Goal: Task Accomplishment & Management: Use online tool/utility

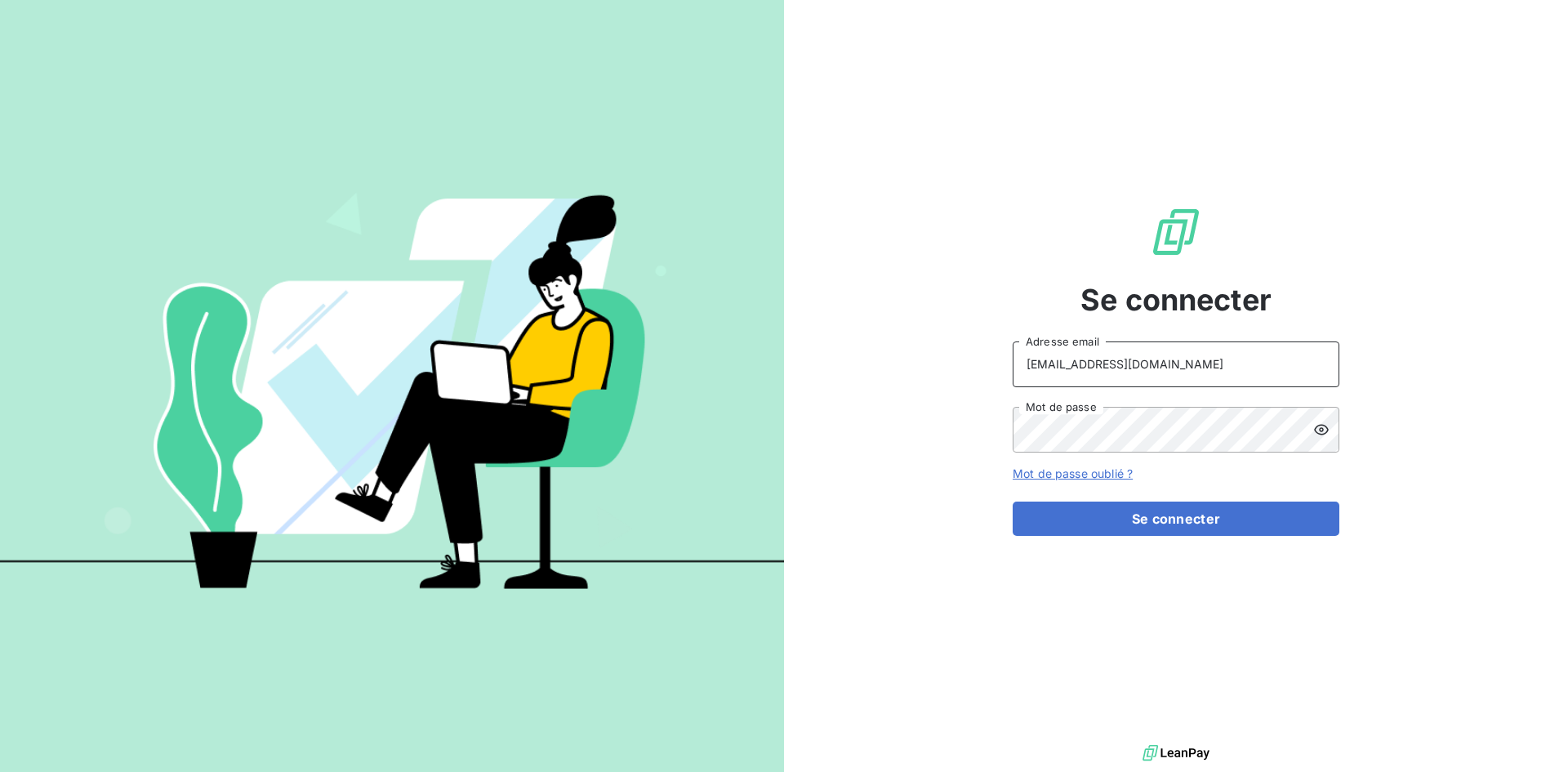
click at [1203, 363] on input "[EMAIL_ADDRESS][DOMAIN_NAME]" at bounding box center [1176, 364] width 327 height 46
type input "[EMAIL_ADDRESS][DOMAIN_NAME]"
click at [1159, 518] on button "Se connecter" at bounding box center [1176, 519] width 327 height 35
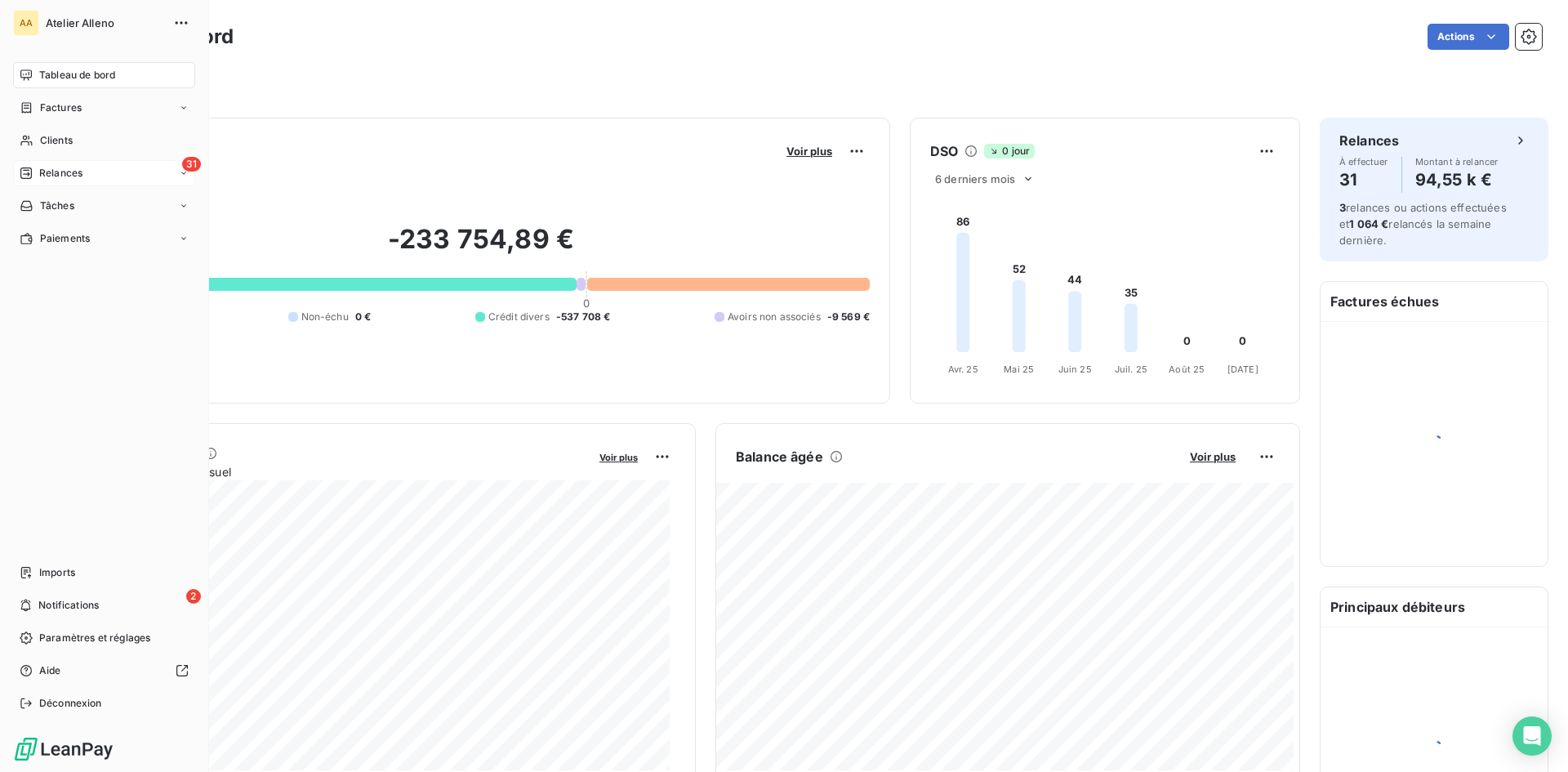
click at [25, 167] on icon at bounding box center [26, 173] width 13 height 13
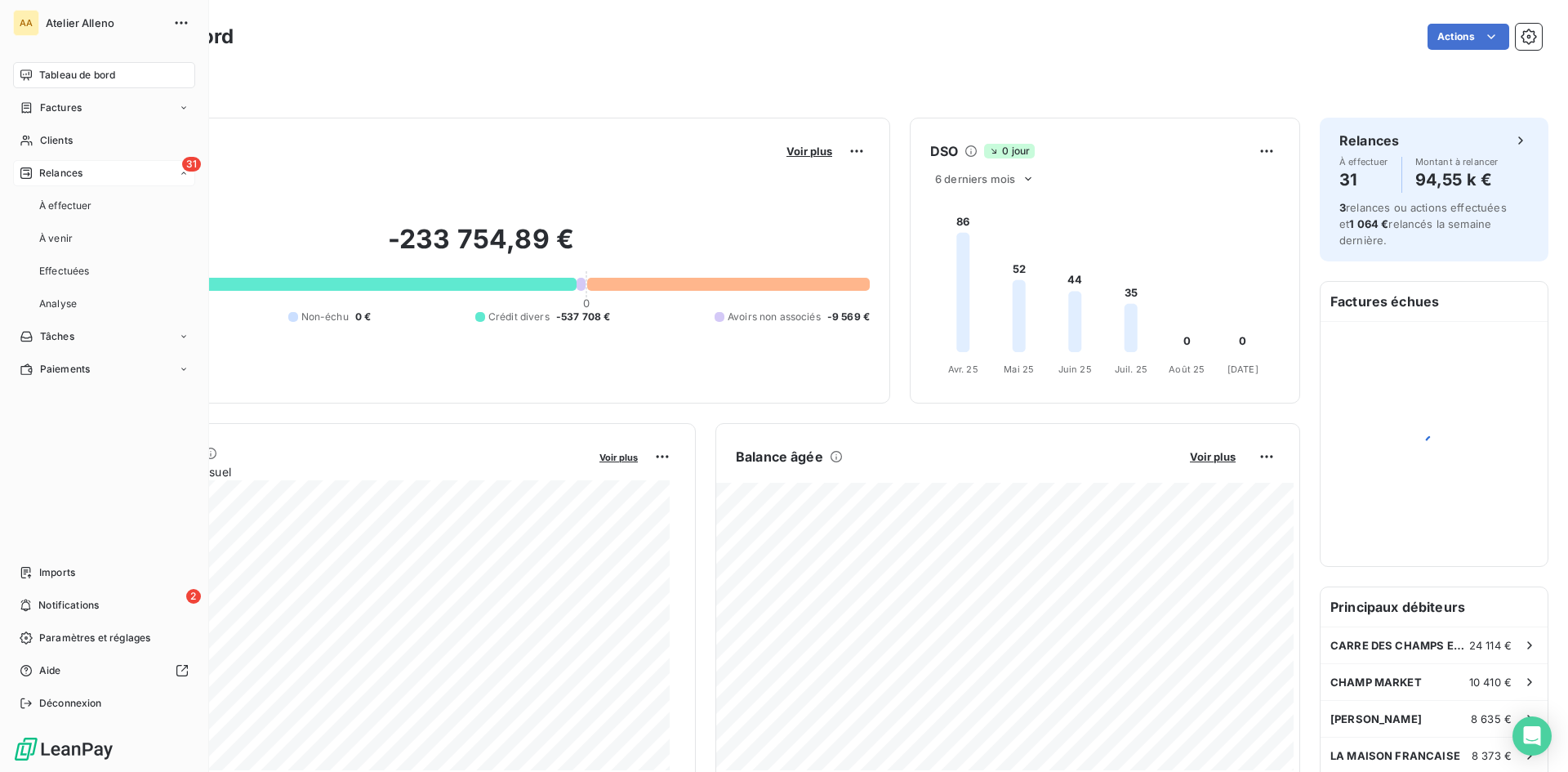
click at [113, 168] on div "31 Relances" at bounding box center [104, 173] width 182 height 26
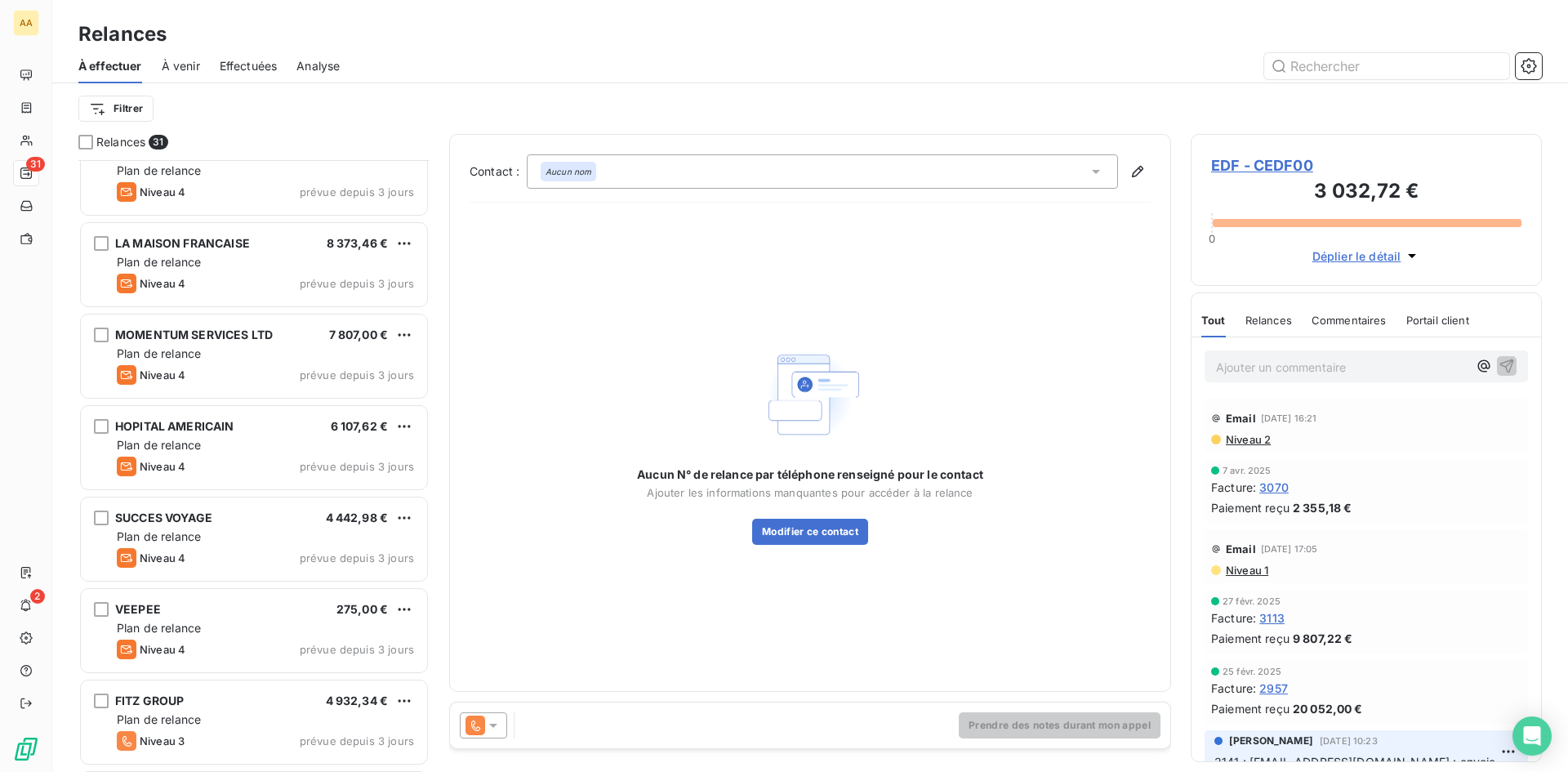
scroll to position [409, 0]
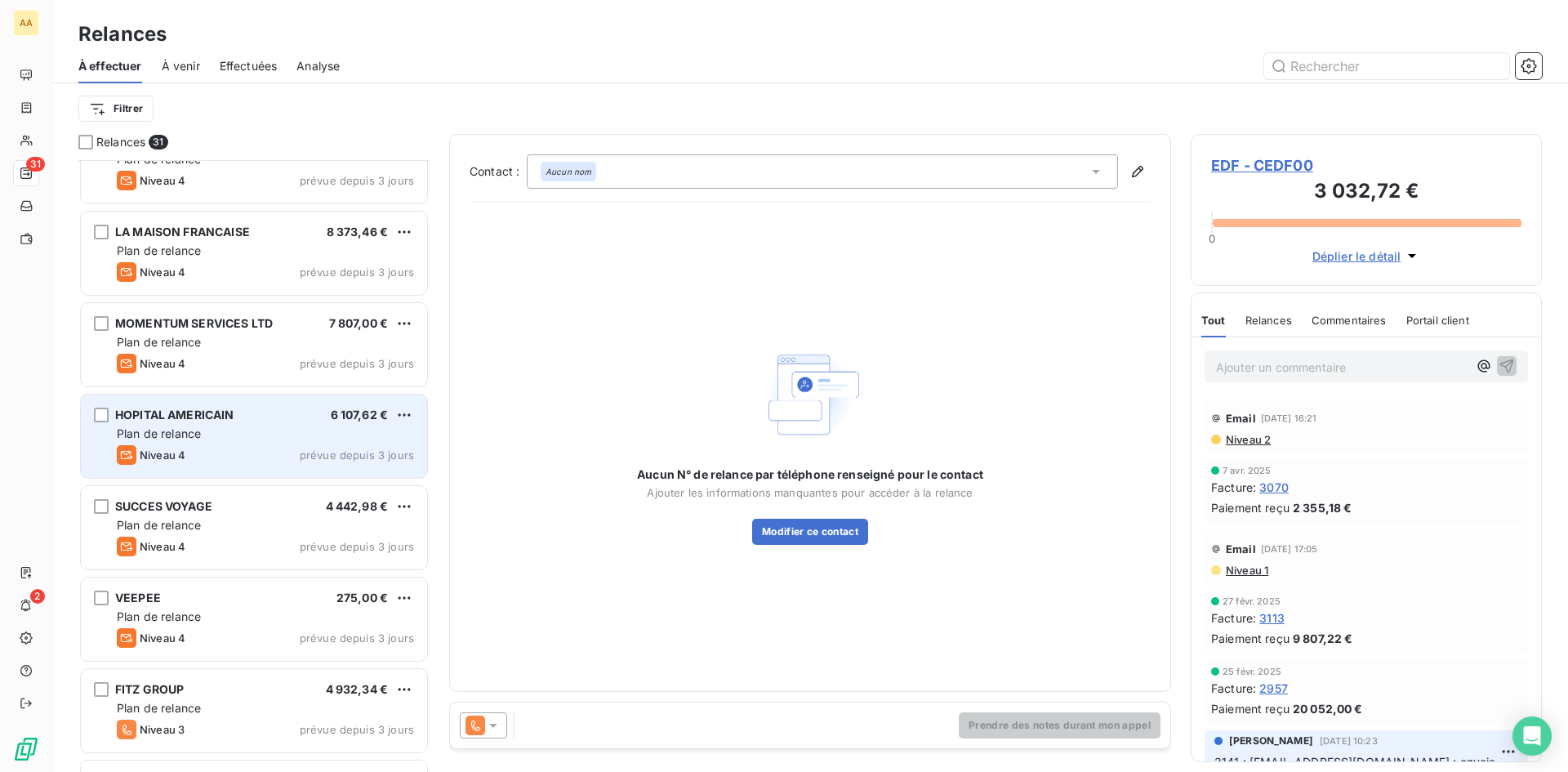
click at [238, 414] on div "HOPITAL AMERICAIN 6 107,62 €" at bounding box center [265, 415] width 297 height 15
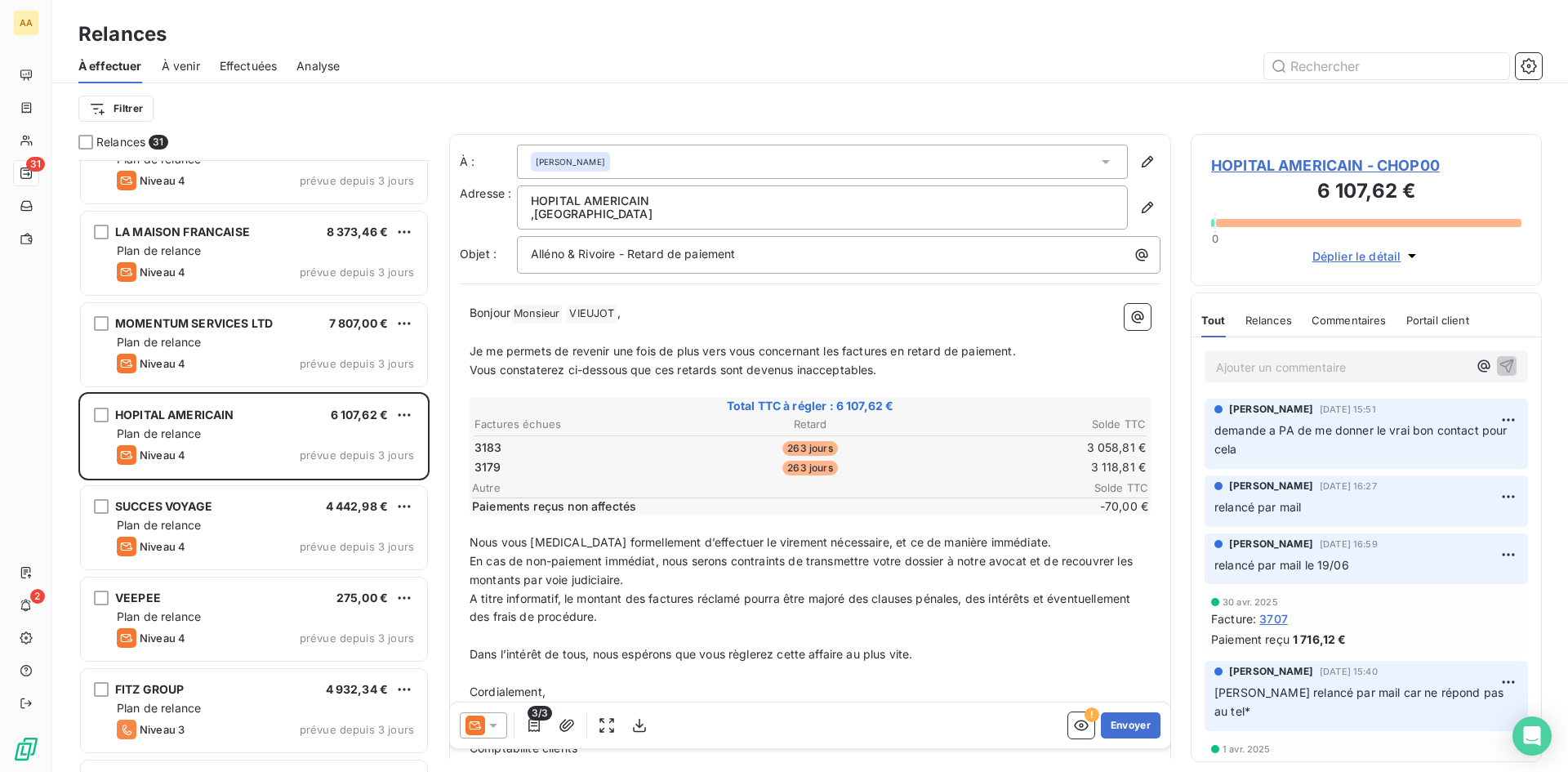
click at [493, 723] on icon at bounding box center [493, 726] width 16 height 16
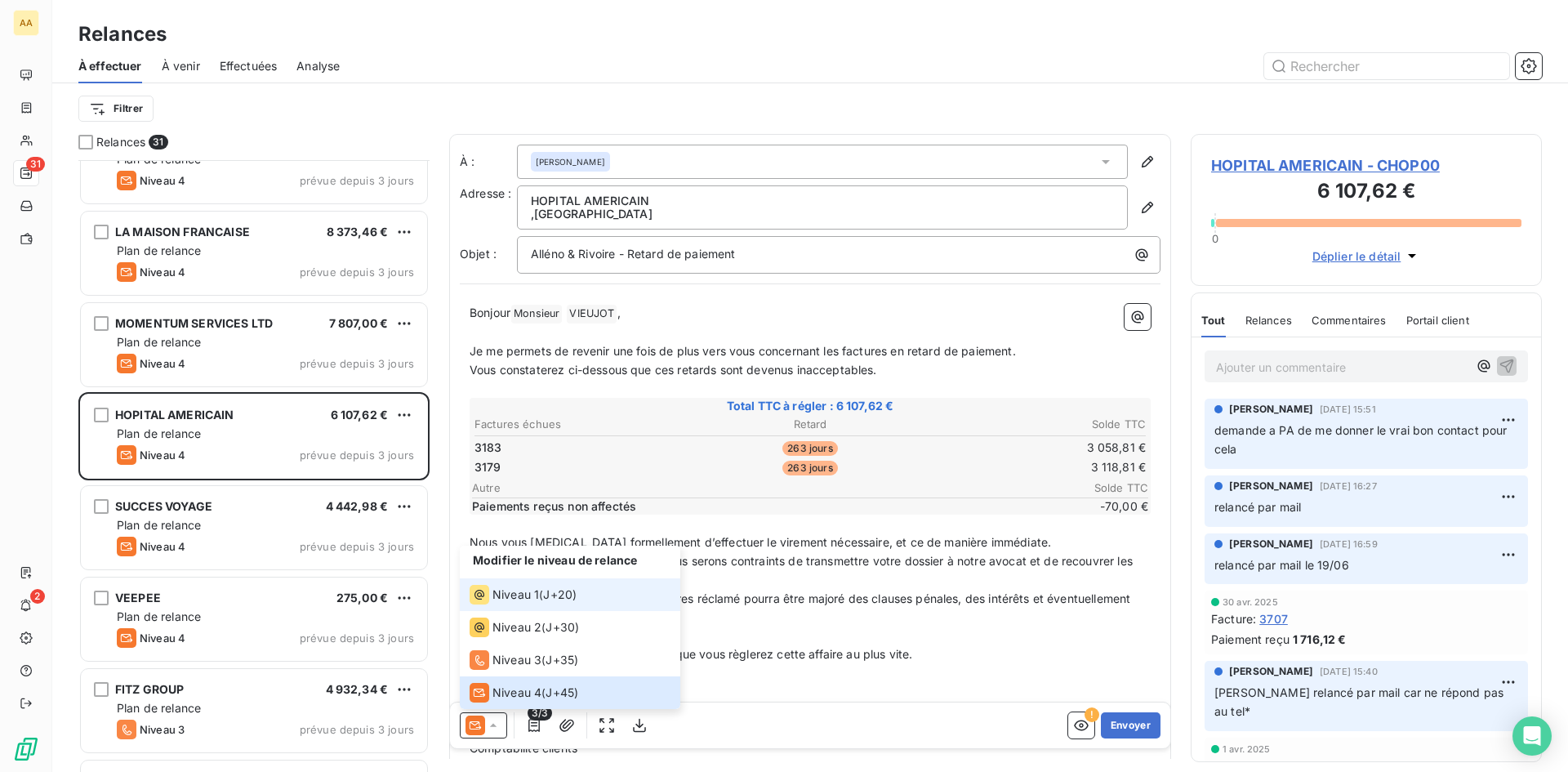
click at [557, 599] on span "J+20 )" at bounding box center [560, 595] width 34 height 16
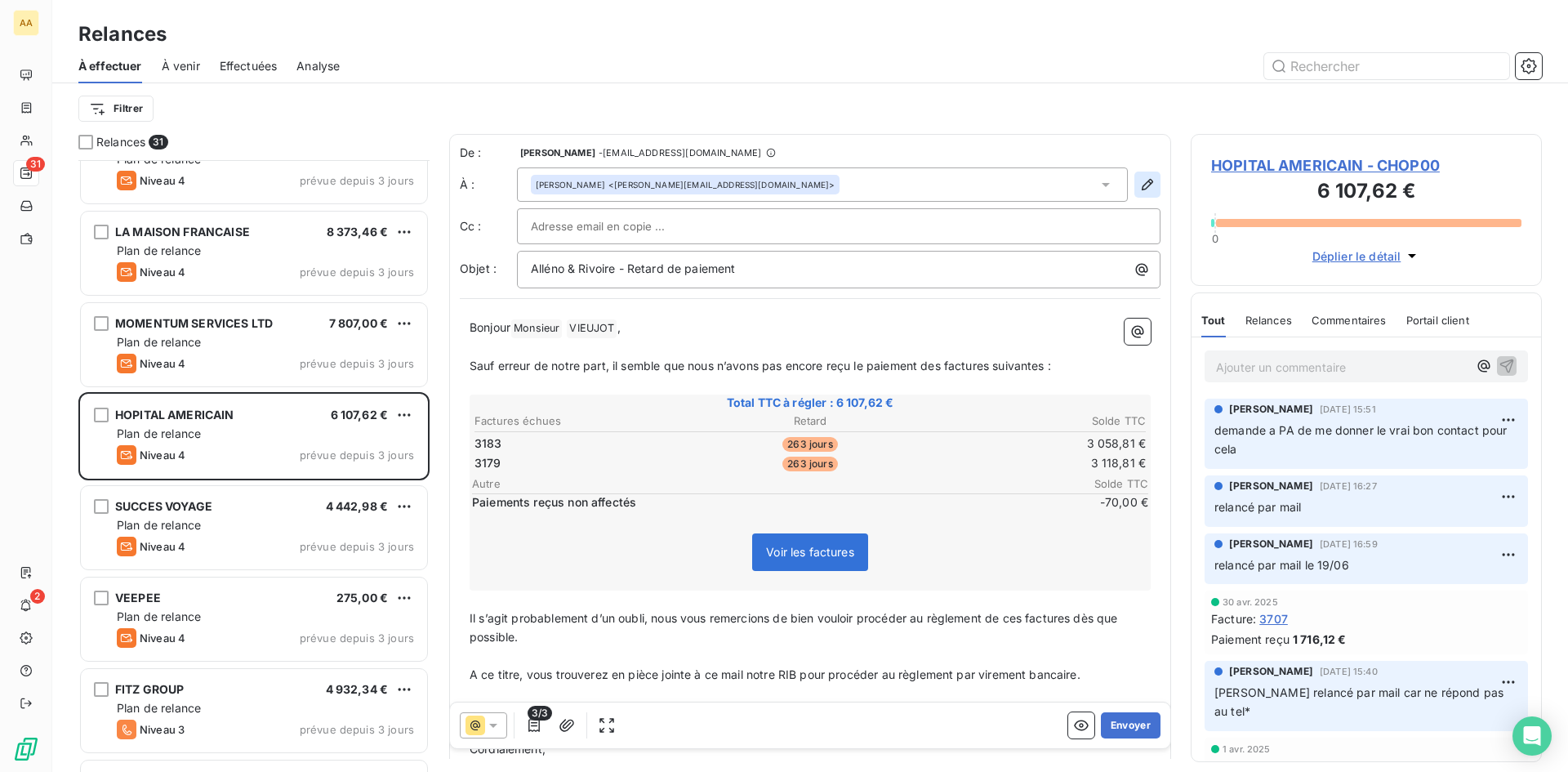
click at [1139, 183] on icon "button" at bounding box center [1147, 185] width 16 height 16
type input "[PERSON_NAME]"
type input "VIEUJOT"
type input "[PERSON_NAME][EMAIL_ADDRESS][DOMAIN_NAME]"
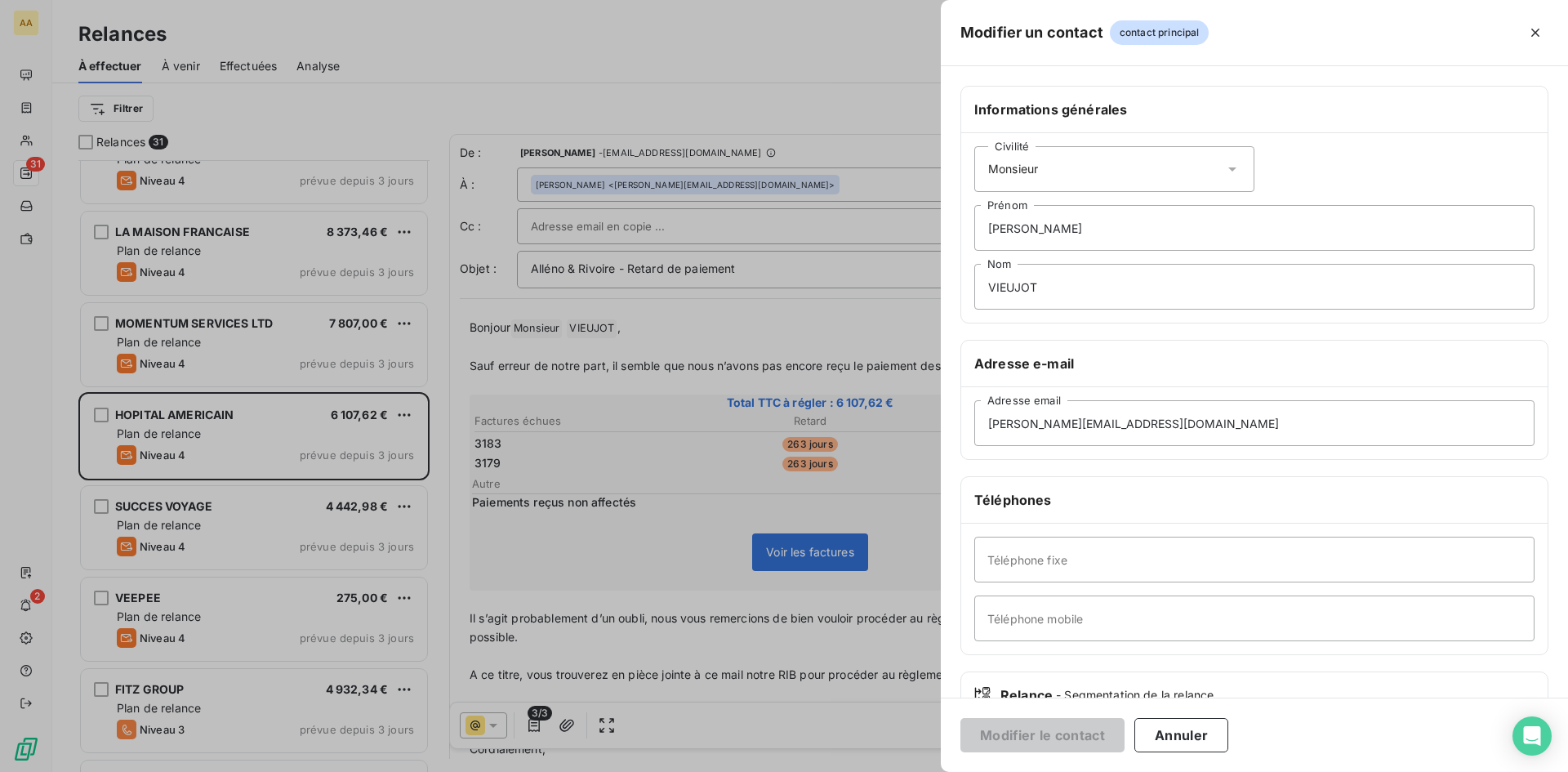
click at [737, 337] on div at bounding box center [784, 386] width 1568 height 772
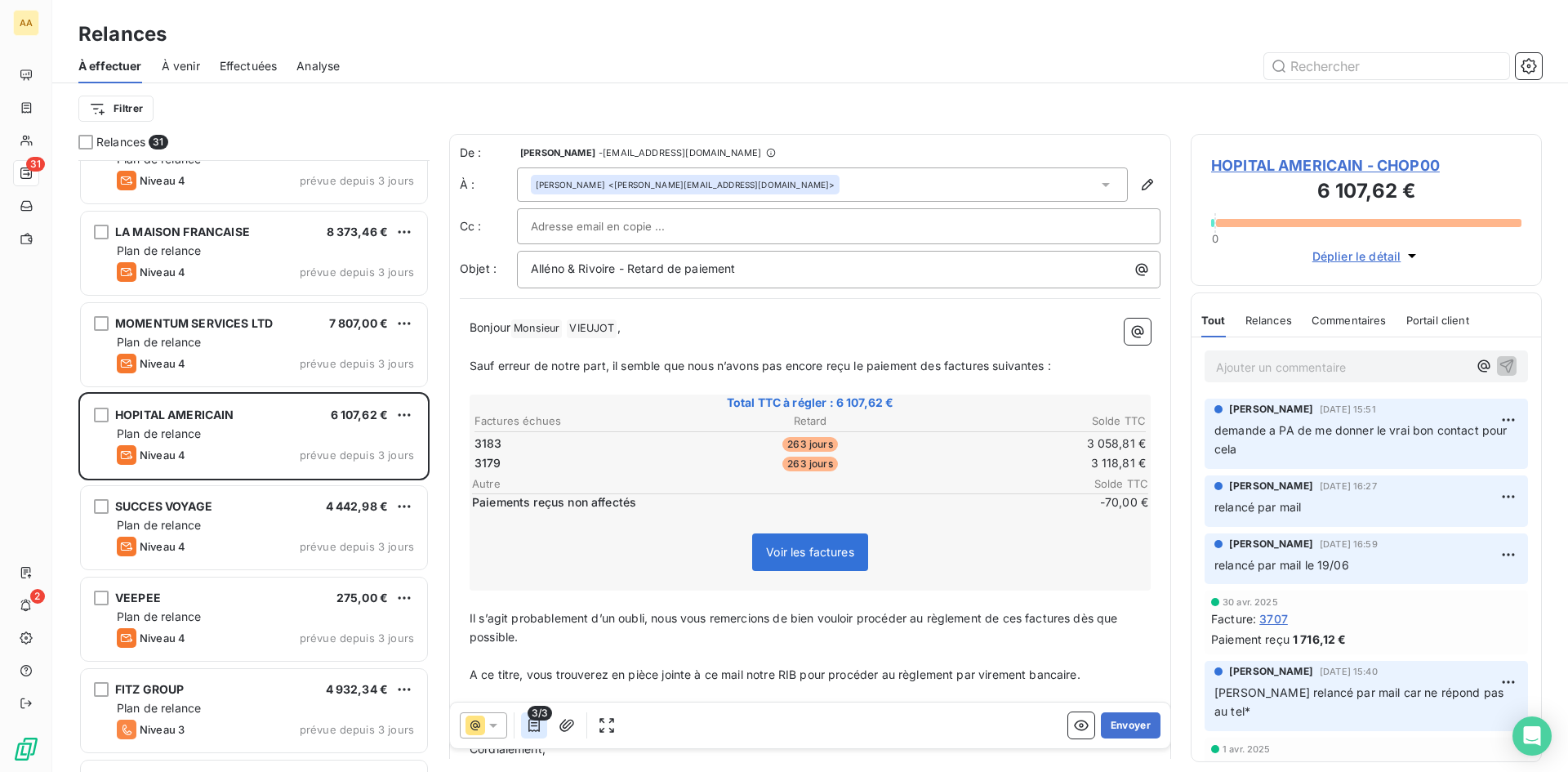
click at [533, 727] on icon "button" at bounding box center [534, 726] width 12 height 13
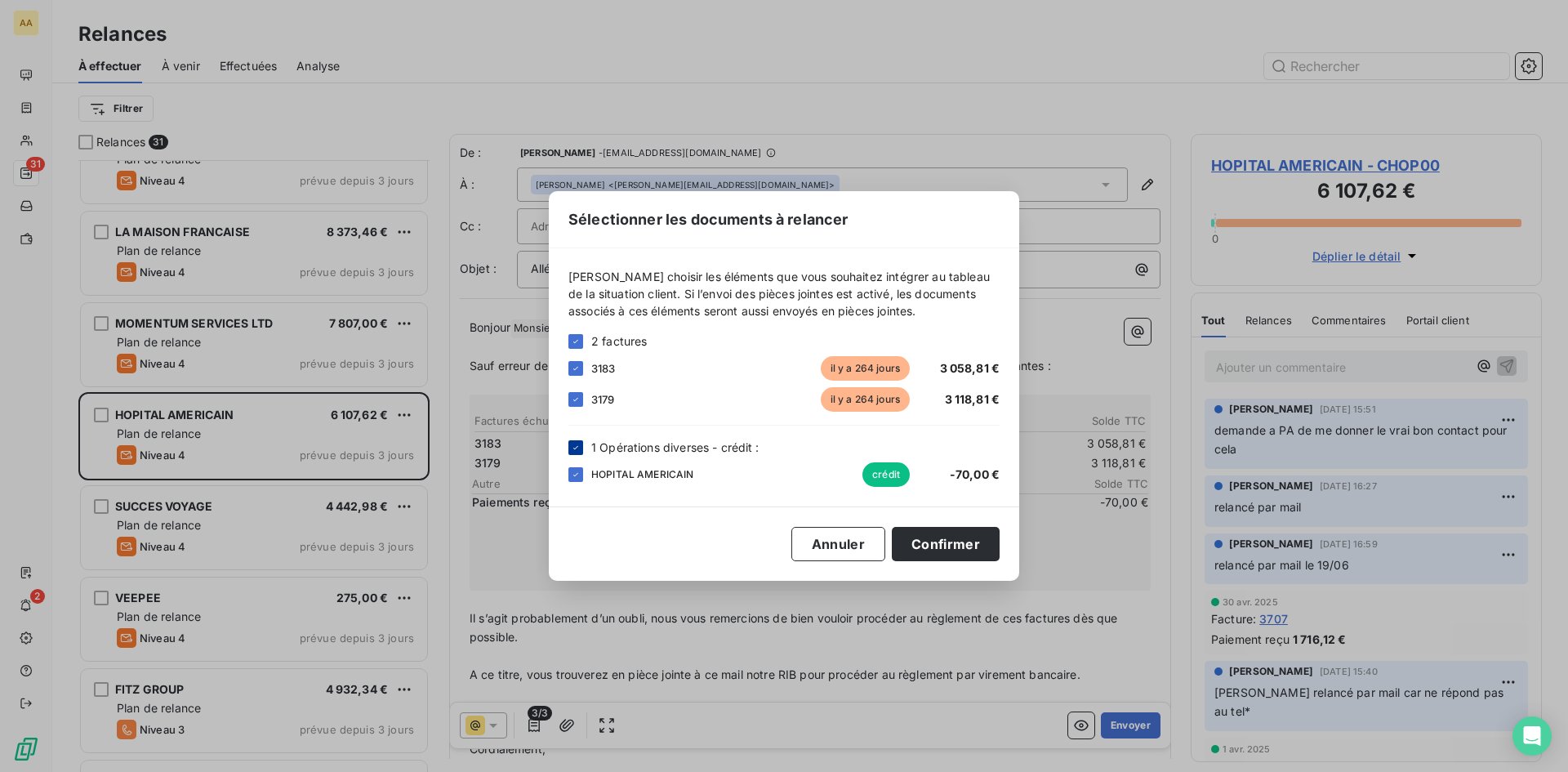
click at [573, 451] on icon at bounding box center [576, 448] width 10 height 10
click at [966, 543] on button "Confirmer" at bounding box center [945, 544] width 108 height 35
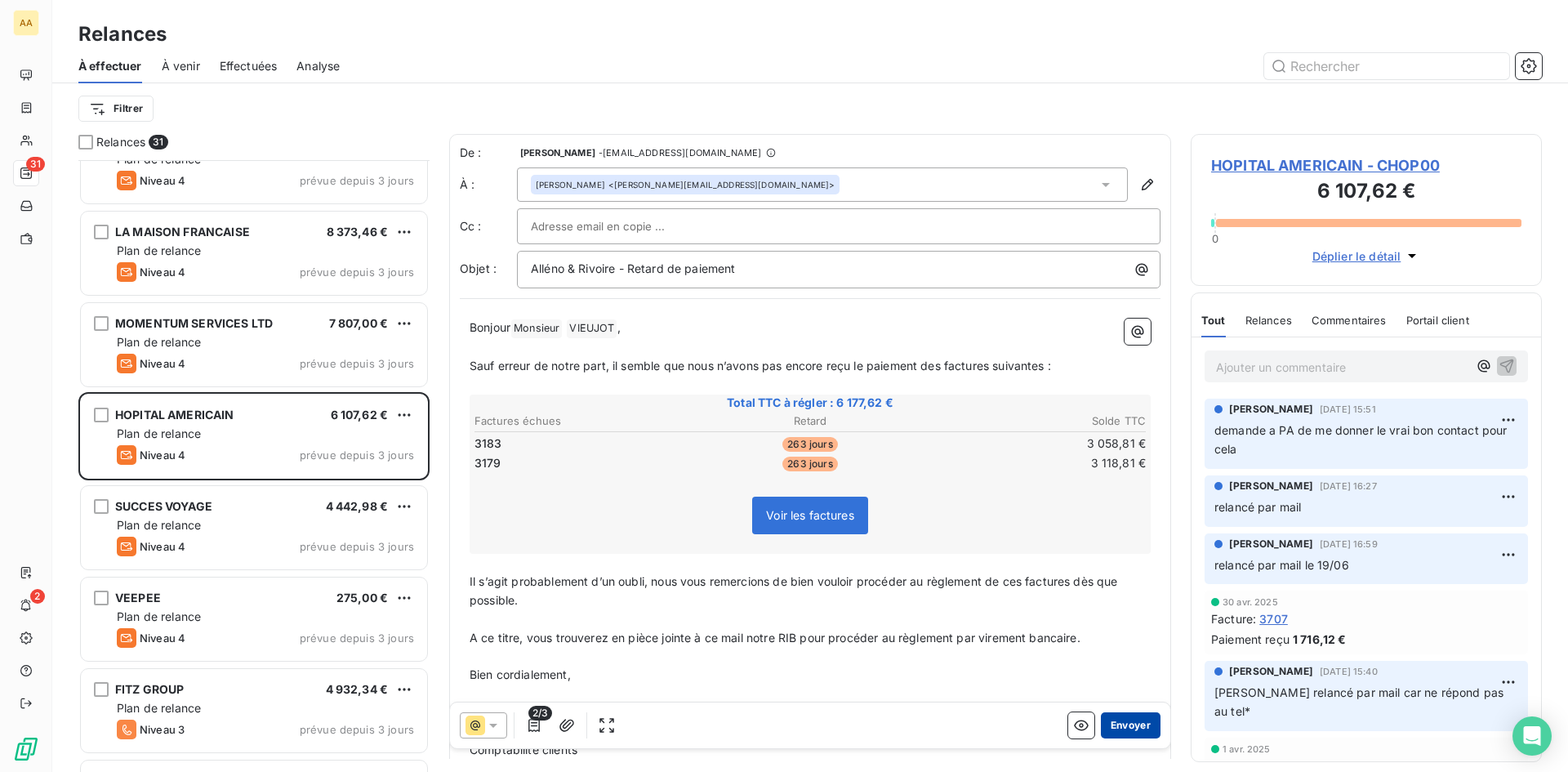
click at [1113, 726] on button "Envoyer" at bounding box center [1131, 726] width 60 height 26
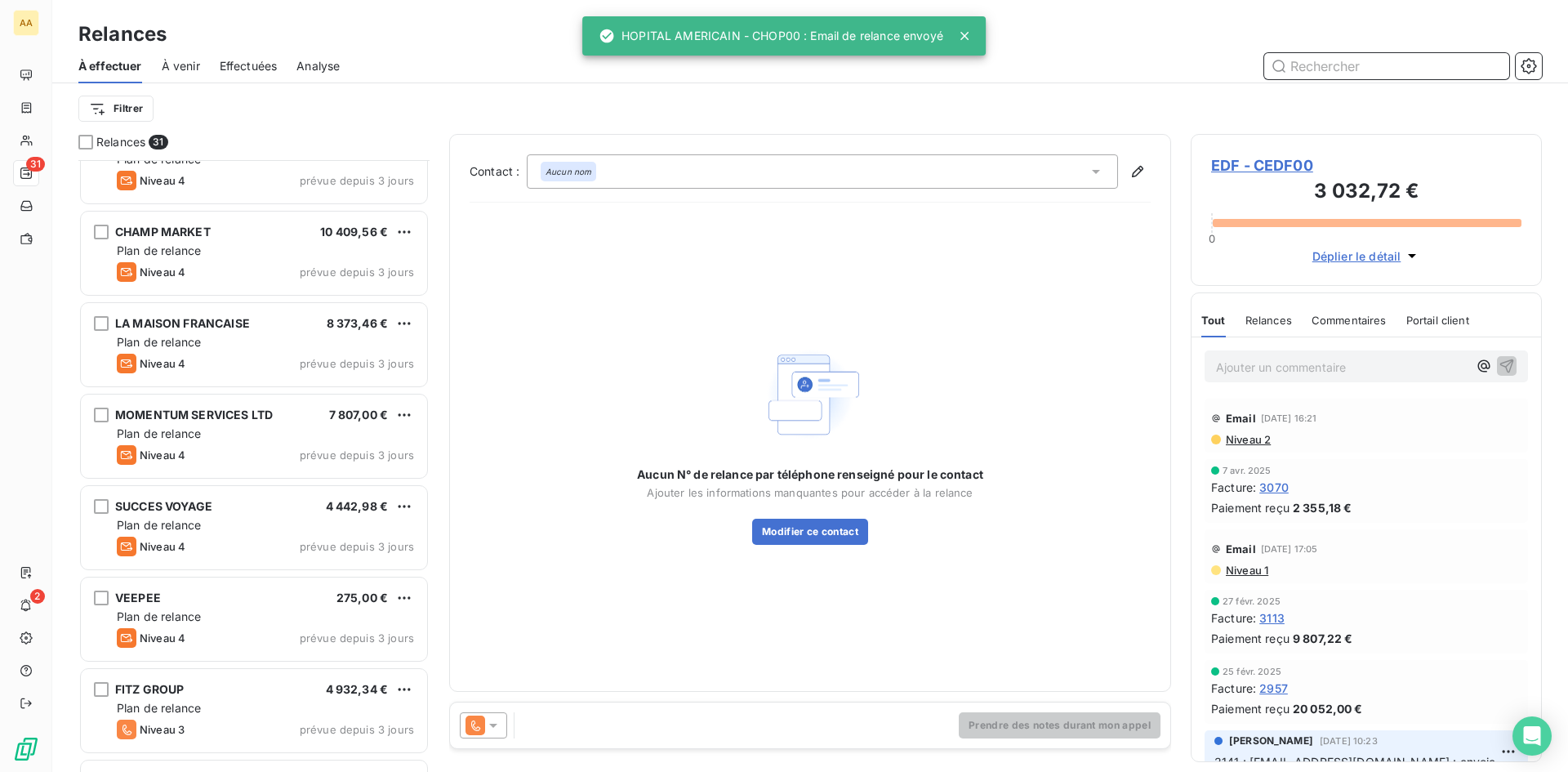
click at [1334, 74] on input "text" at bounding box center [1387, 67] width 245 height 26
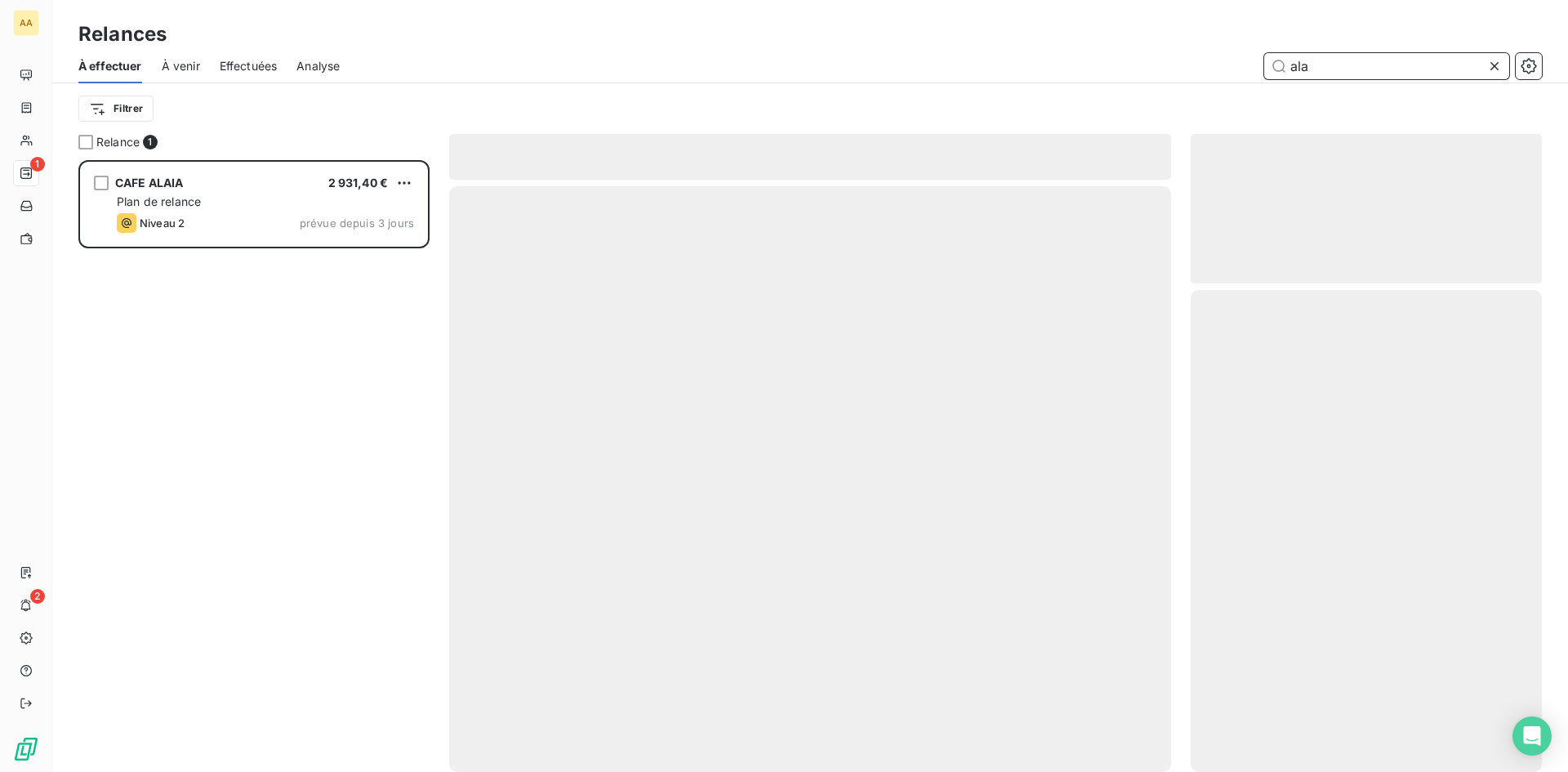
scroll to position [600, 339]
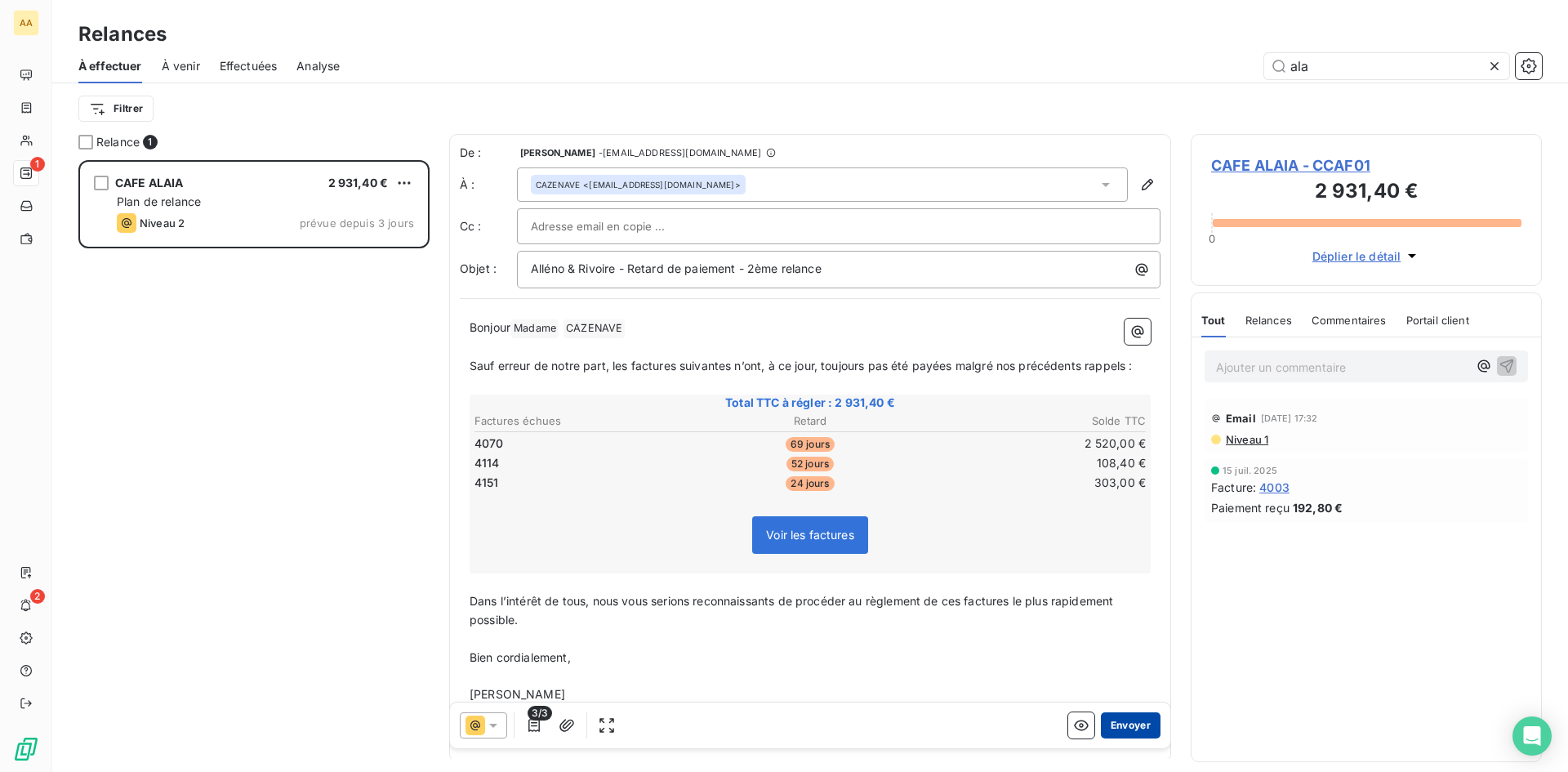
click at [1119, 723] on button "Envoyer" at bounding box center [1131, 726] width 60 height 26
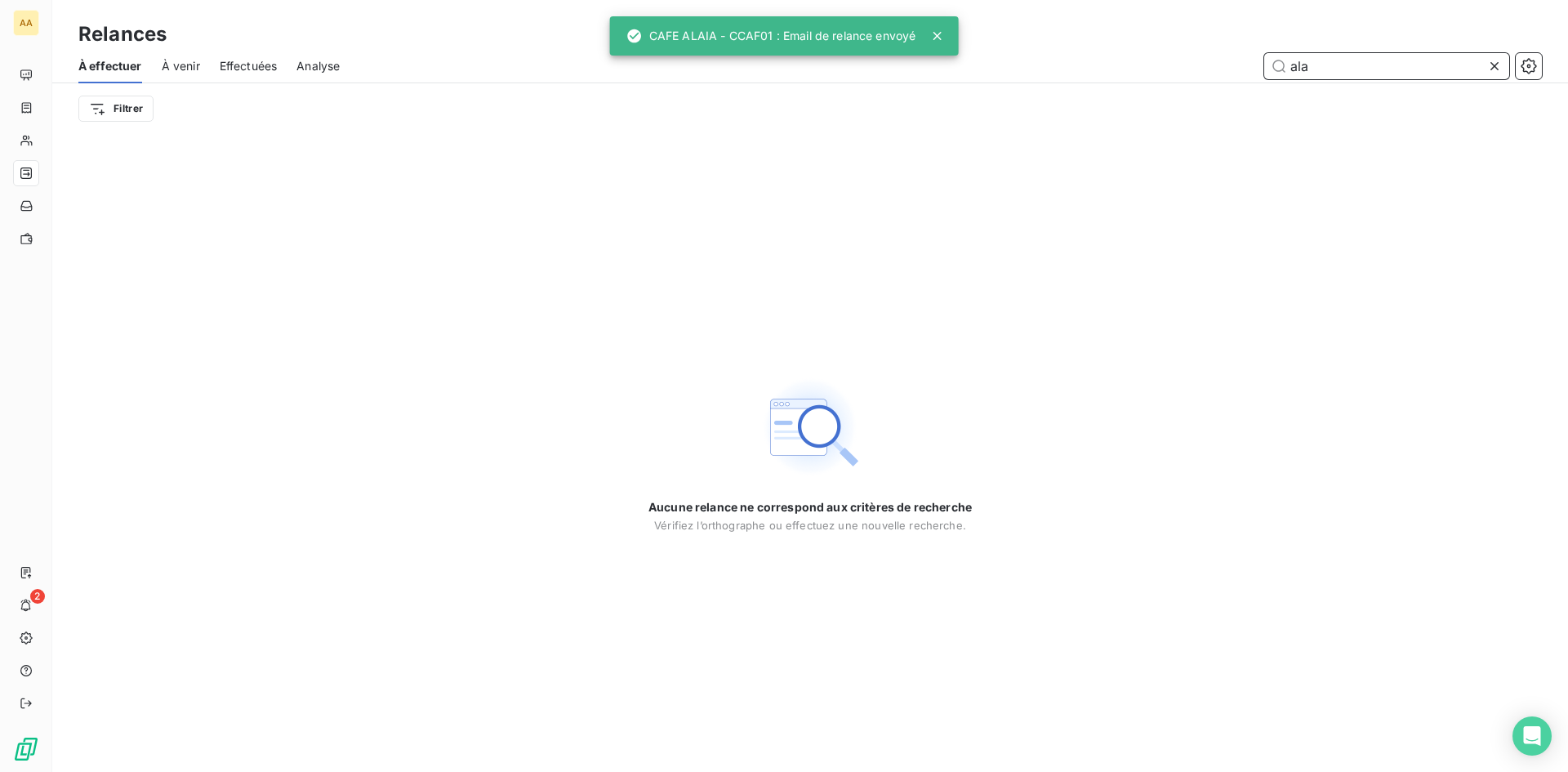
drag, startPoint x: 1332, startPoint y: 71, endPoint x: 1222, endPoint y: 60, distance: 110.5
click at [1222, 60] on div "ala" at bounding box center [950, 67] width 1183 height 26
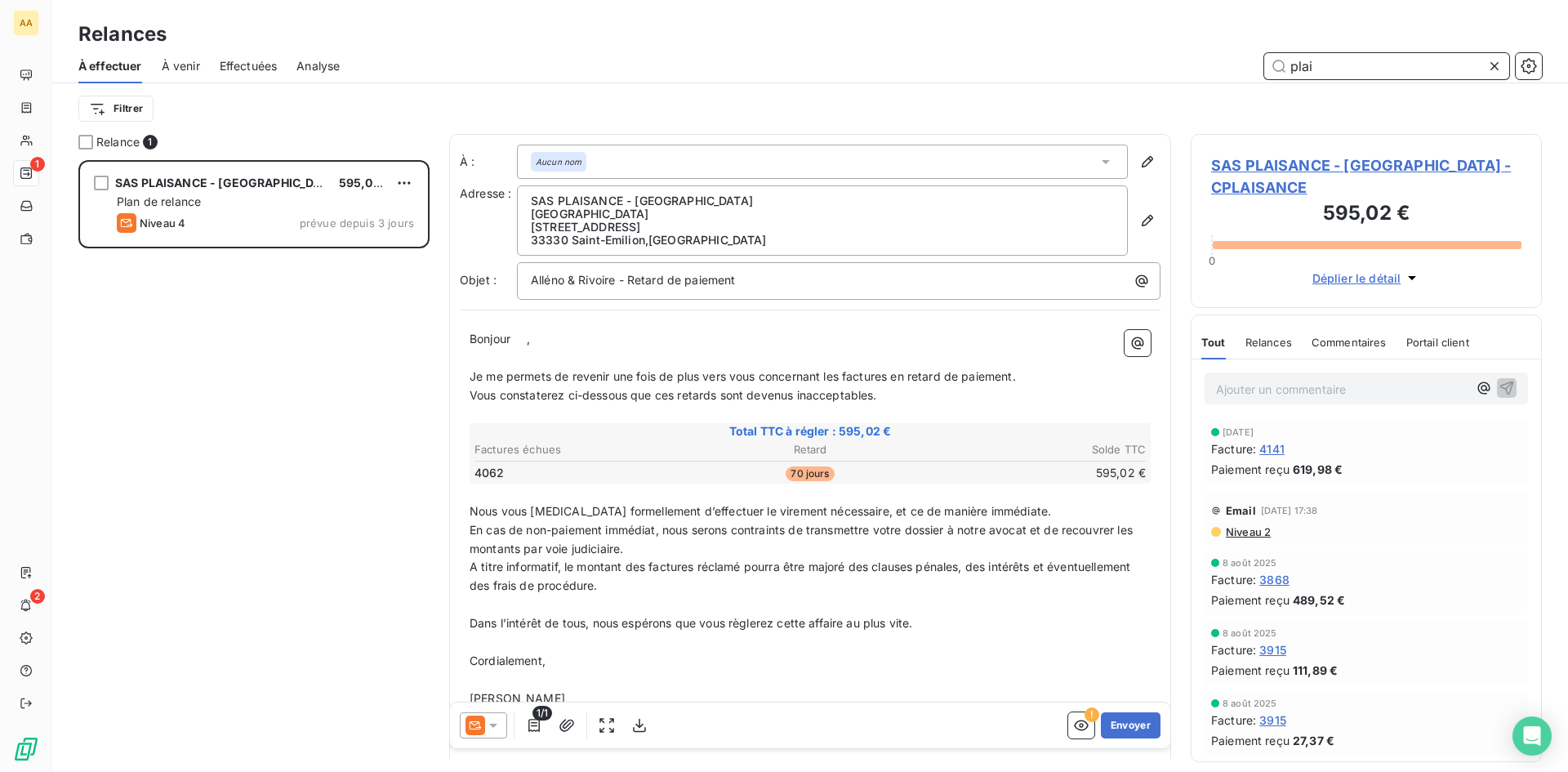
type input "plai"
click at [1493, 67] on icon at bounding box center [1495, 67] width 8 height 8
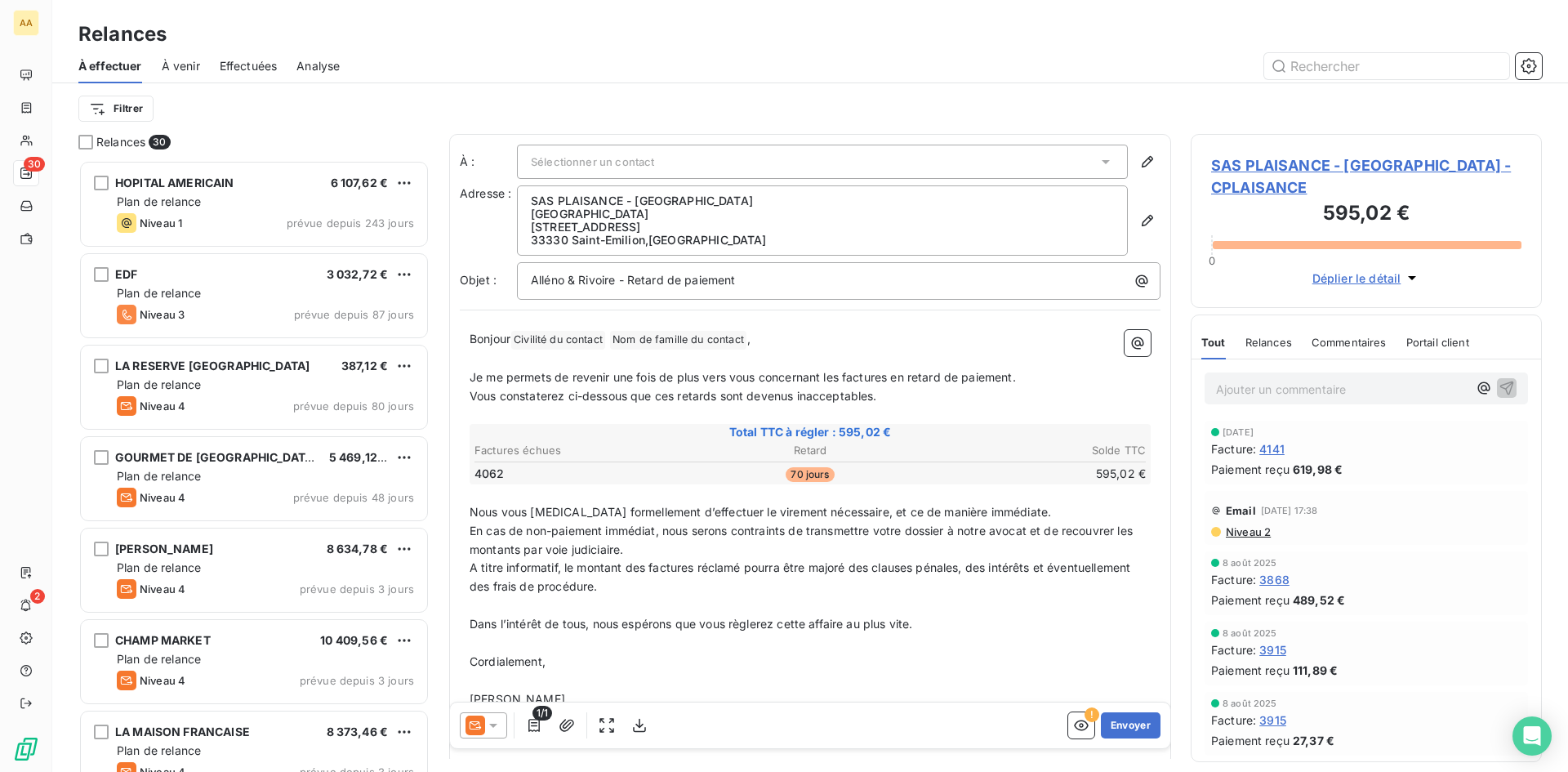
scroll to position [600, 339]
